Goal: Check status: Check status

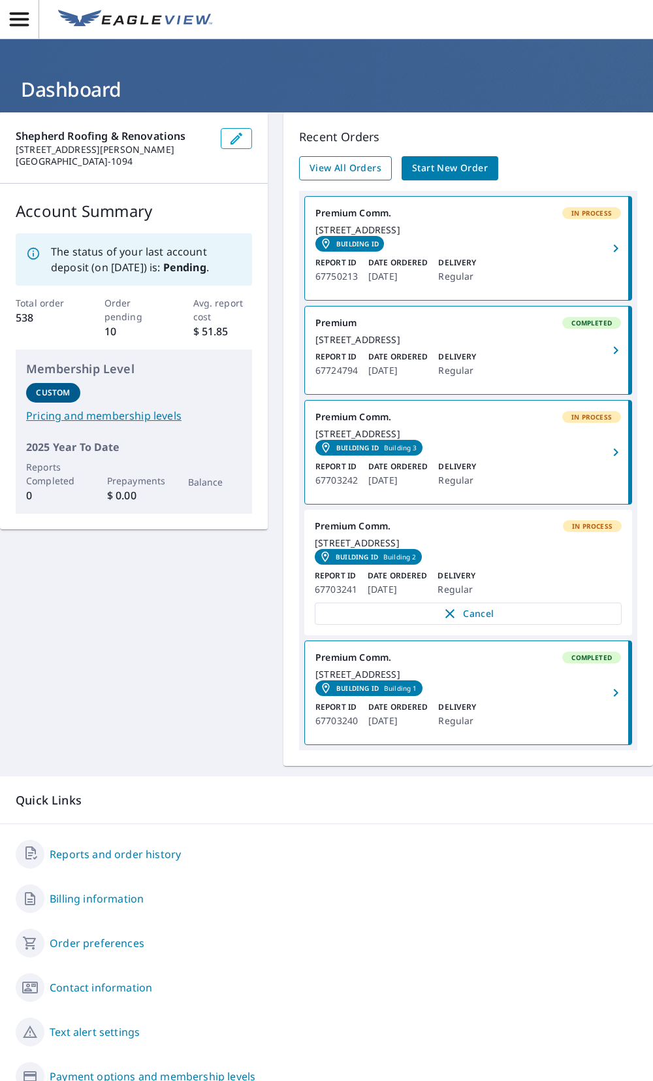
click at [356, 172] on span "View All Orders" at bounding box center [346, 168] width 72 height 16
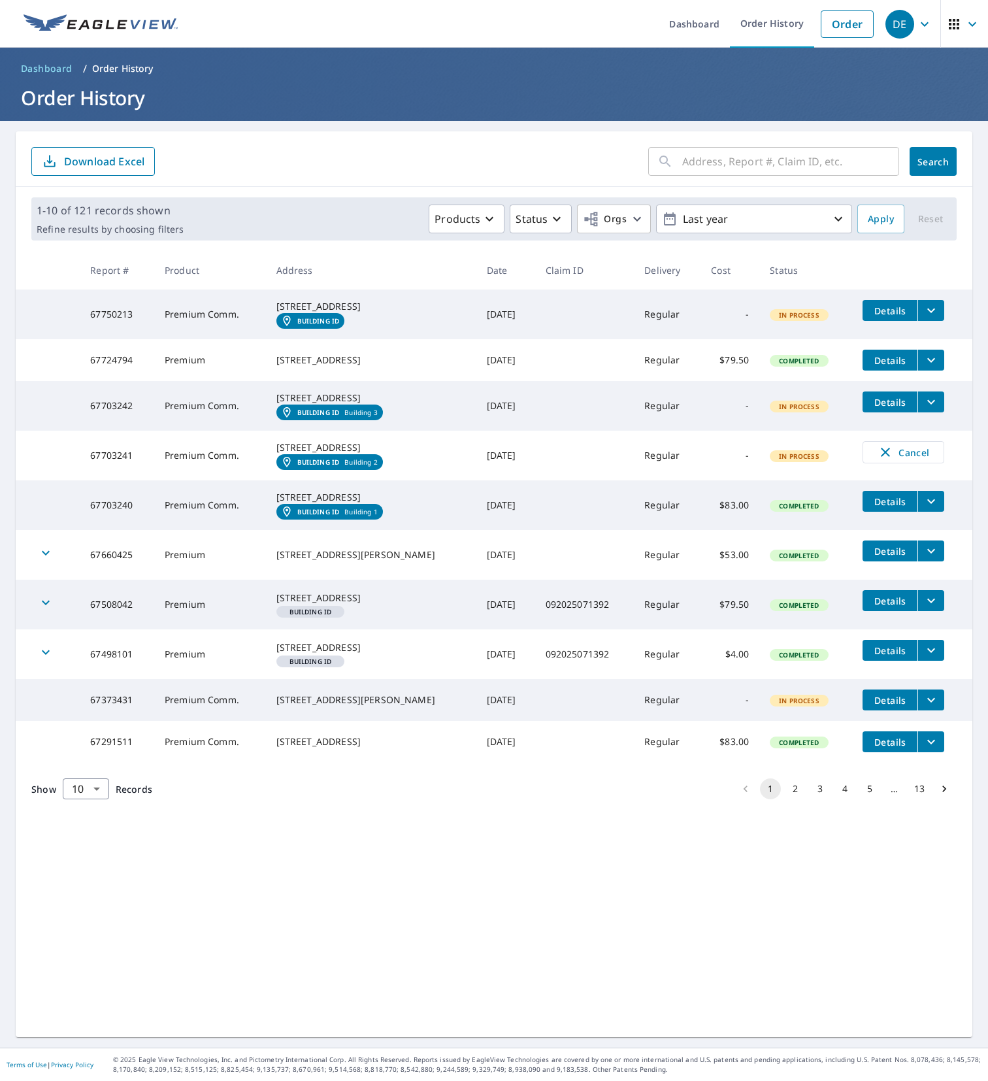
click at [319, 604] on div "[STREET_ADDRESS]" at bounding box center [370, 597] width 189 height 13
click at [336, 561] on div "[STREET_ADDRESS][PERSON_NAME]" at bounding box center [370, 554] width 189 height 13
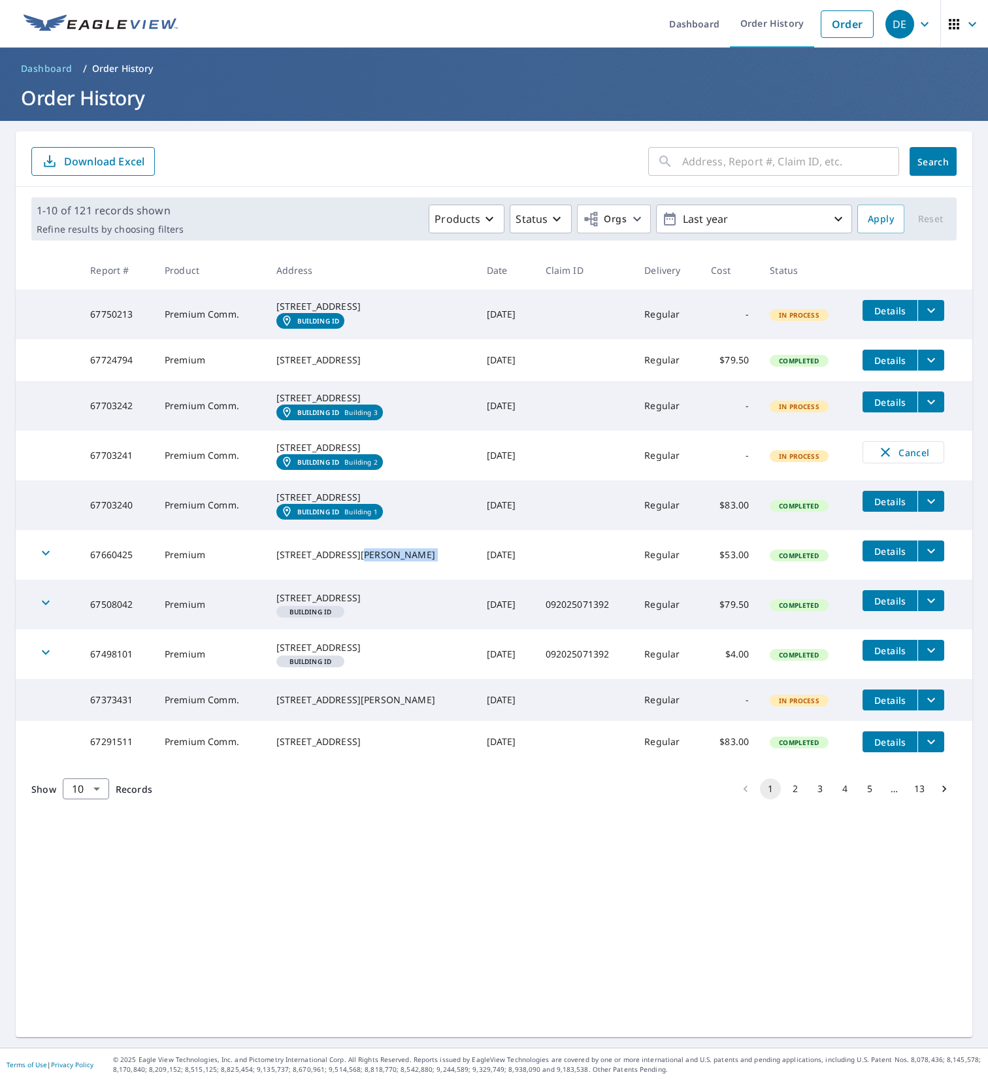
click at [336, 561] on div "[STREET_ADDRESS][PERSON_NAME]" at bounding box center [370, 554] width 189 height 13
click at [302, 561] on div "[STREET_ADDRESS][PERSON_NAME]" at bounding box center [370, 554] width 189 height 13
copy div "[STREET_ADDRESS][PERSON_NAME]"
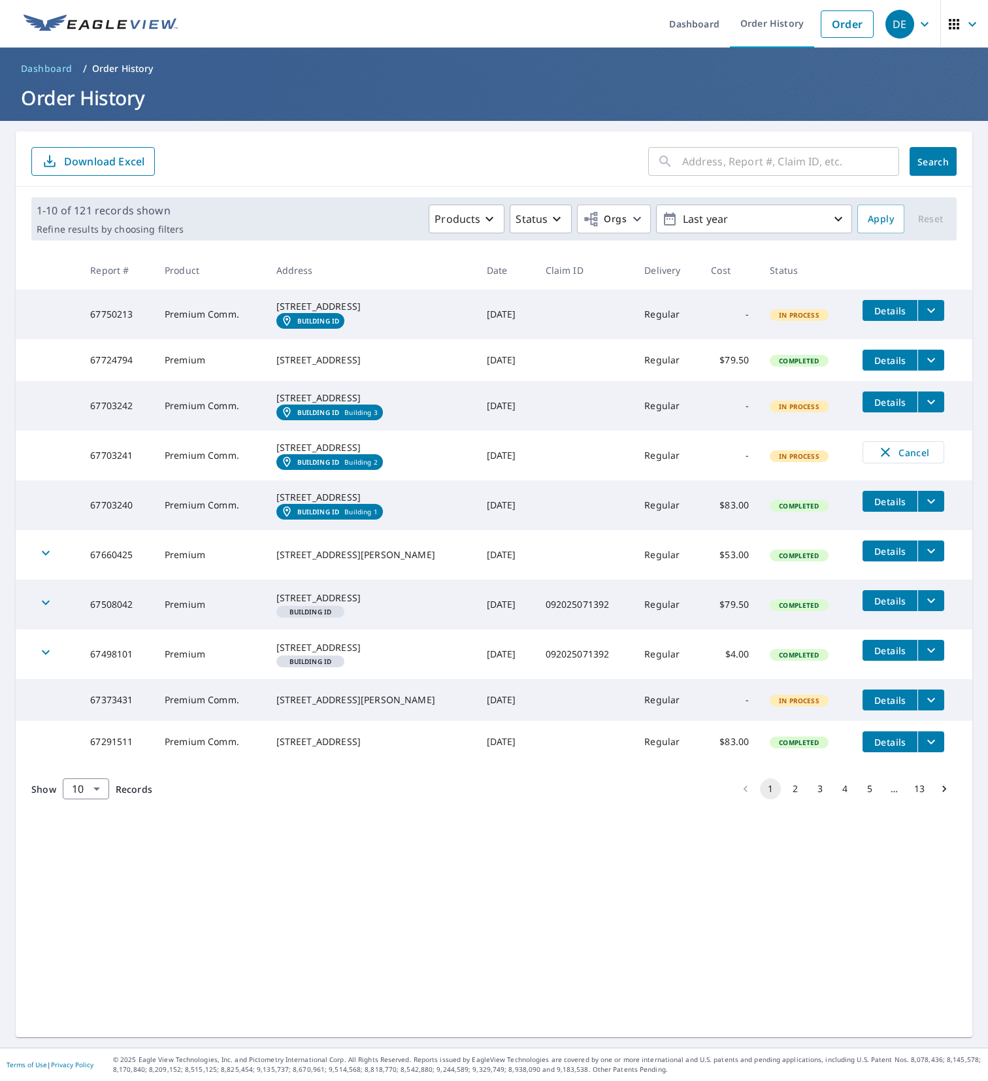
click at [311, 504] on div "[STREET_ADDRESS]" at bounding box center [370, 497] width 189 height 13
click at [308, 504] on div "[STREET_ADDRESS]" at bounding box center [370, 497] width 189 height 13
copy div "[STREET_ADDRESS]"
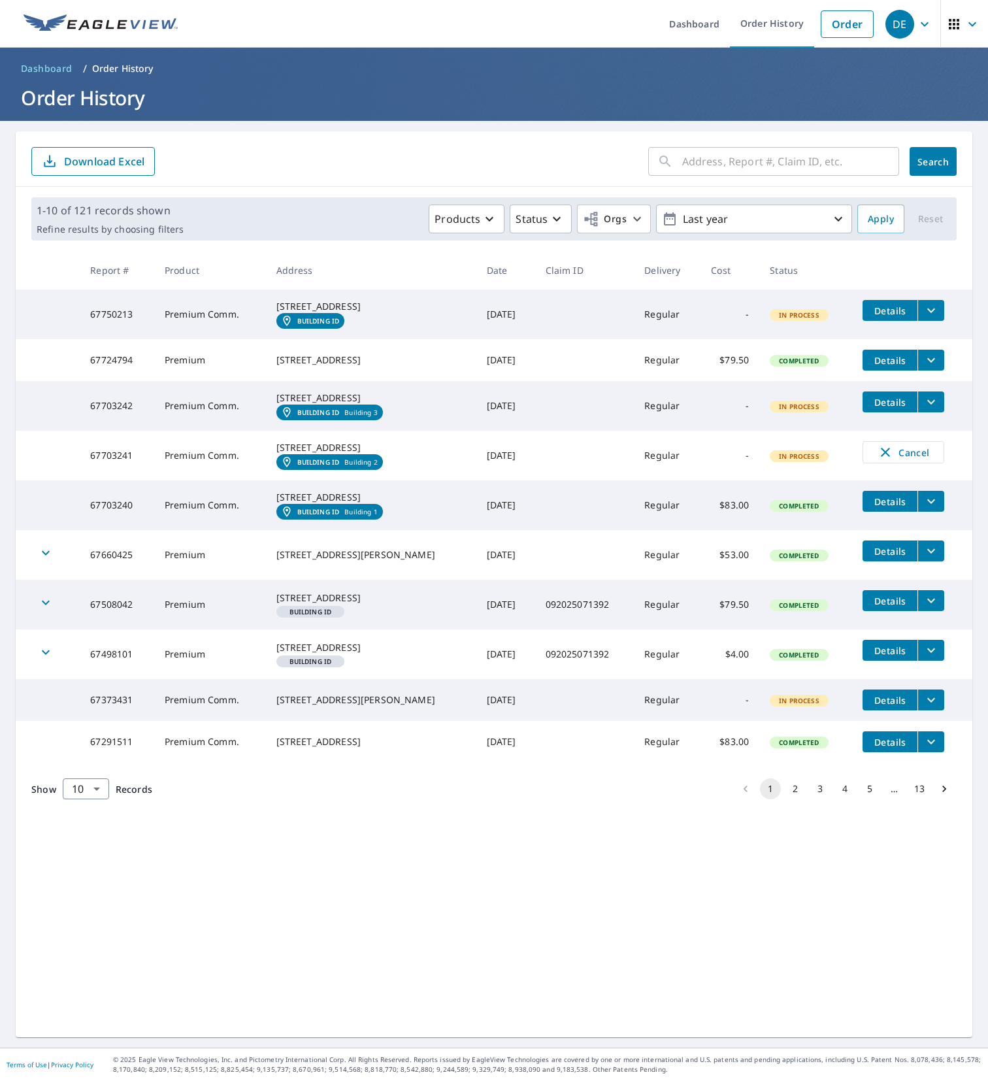
click at [322, 367] on div "[STREET_ADDRESS]" at bounding box center [370, 359] width 189 height 13
copy div "[STREET_ADDRESS]"
